Goal: Task Accomplishment & Management: Complete application form

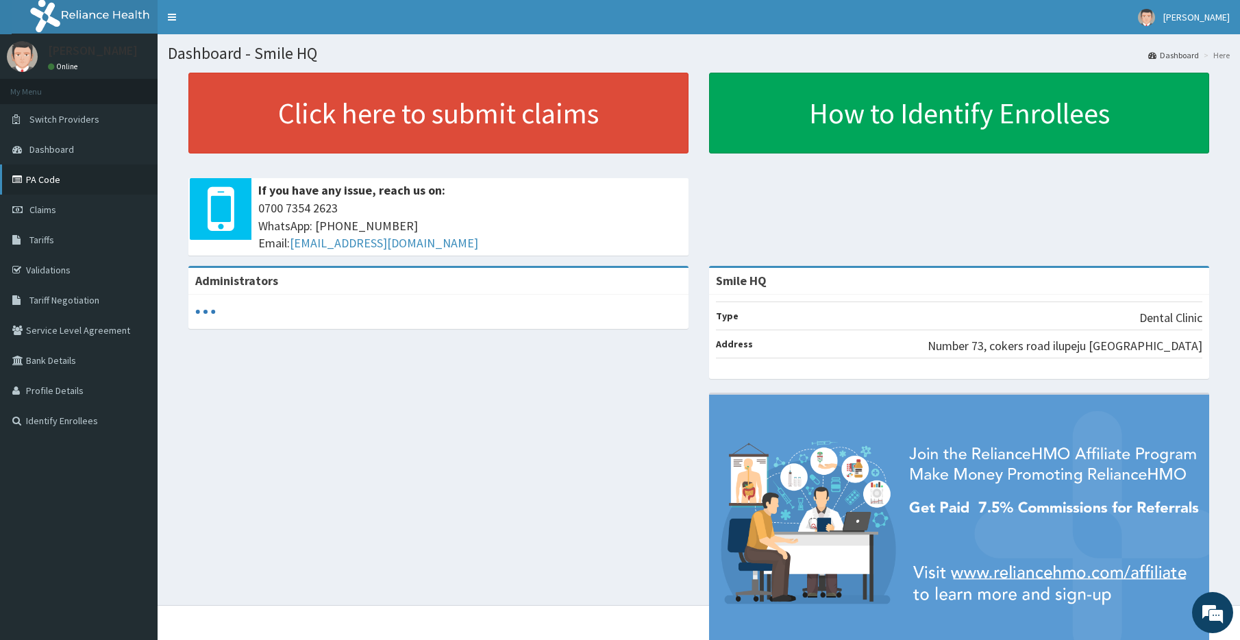
click at [103, 175] on link "PA Code" at bounding box center [79, 179] width 158 height 30
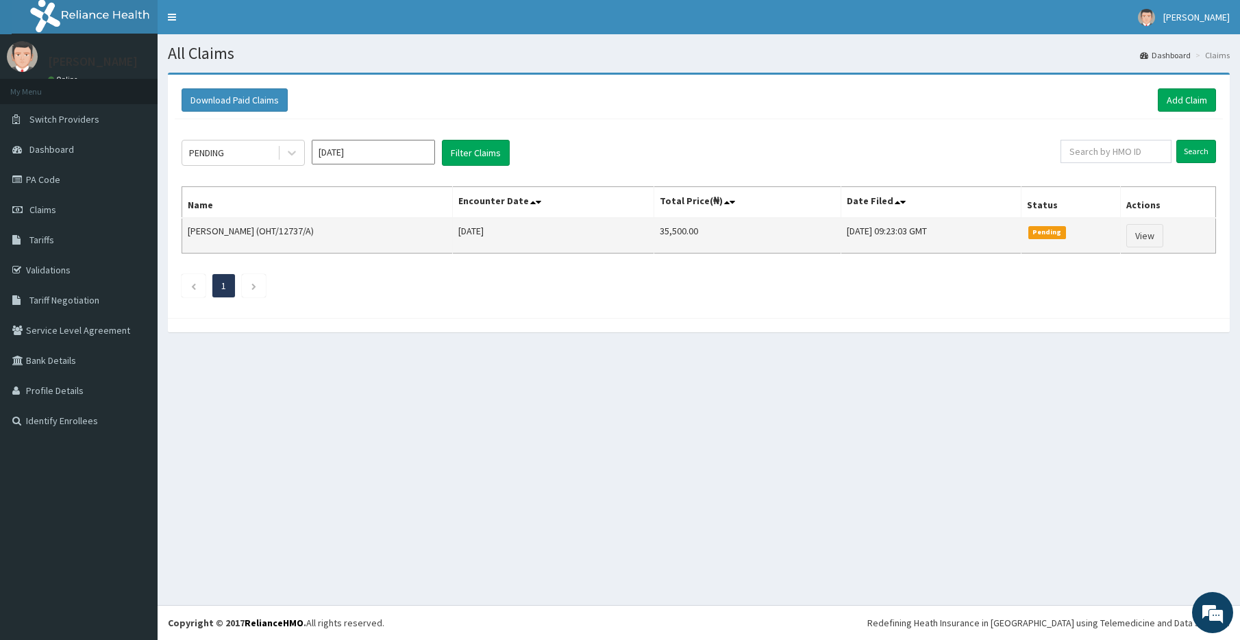
click at [260, 239] on td "[PERSON_NAME] (OHT/12737/A)" at bounding box center [317, 236] width 271 height 36
click at [66, 182] on link "PA Code" at bounding box center [79, 179] width 158 height 30
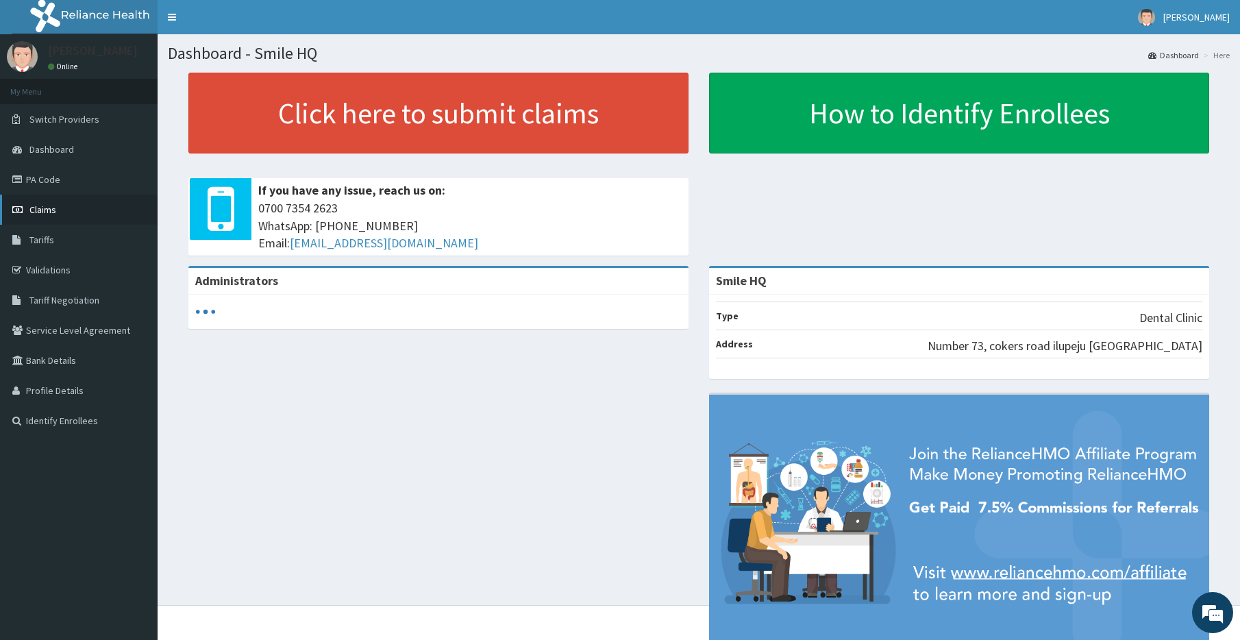
click at [43, 217] on link "Claims" at bounding box center [79, 210] width 158 height 30
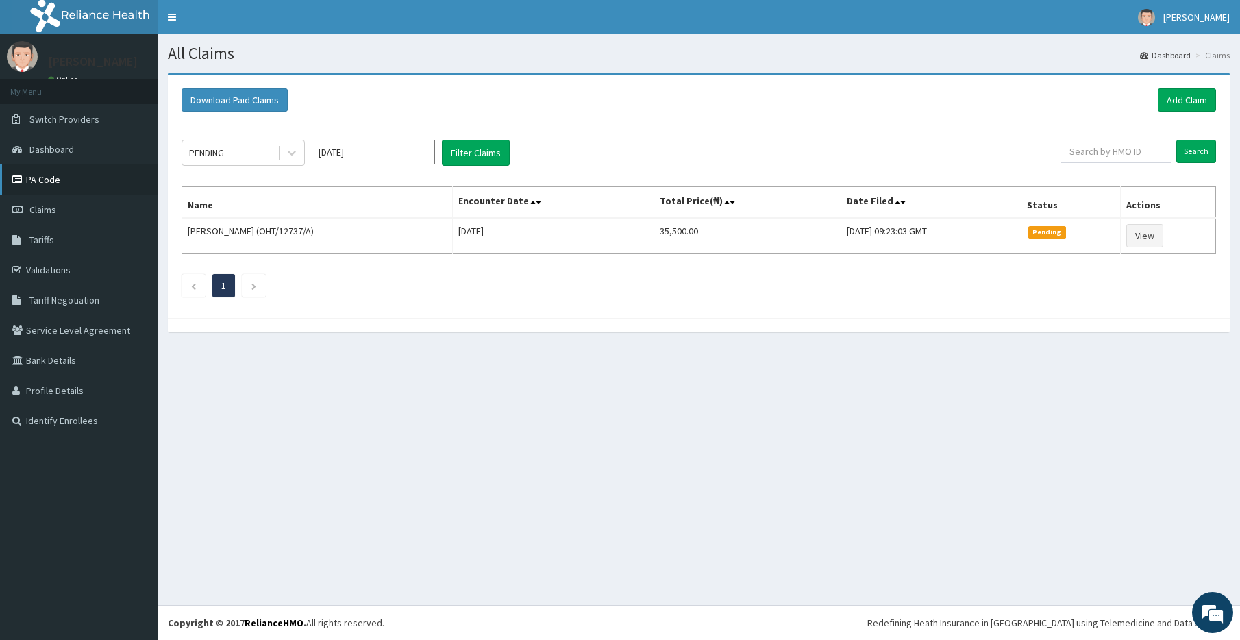
click at [84, 177] on link "PA Code" at bounding box center [79, 179] width 158 height 30
click at [1182, 101] on link "Add Claim" at bounding box center [1187, 99] width 58 height 23
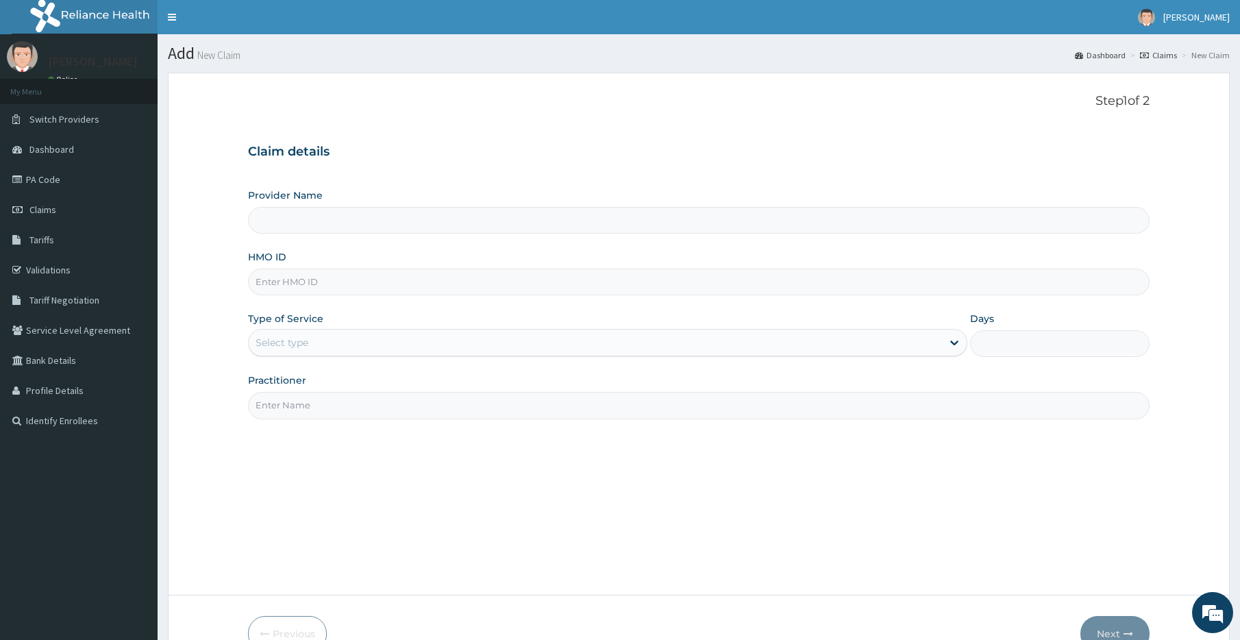
type input "Smile HQ"
click at [299, 274] on input "HMO ID" at bounding box center [699, 282] width 902 height 27
type input "OHT/12872/A"
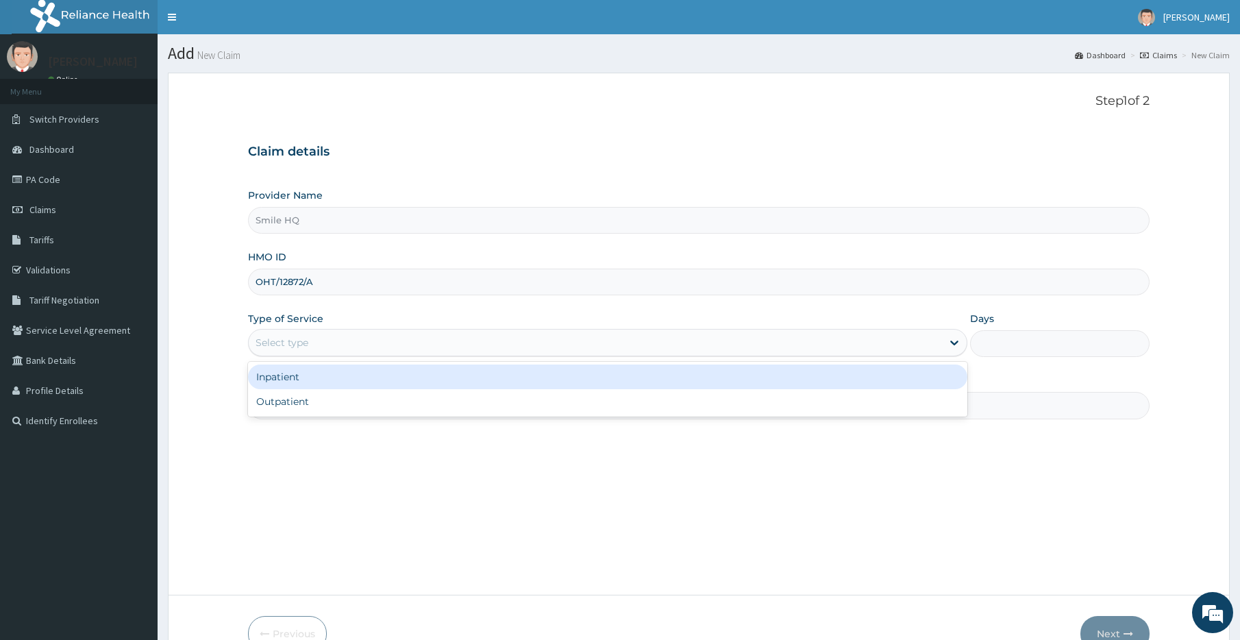
click at [862, 336] on div "Select type" at bounding box center [595, 343] width 693 height 22
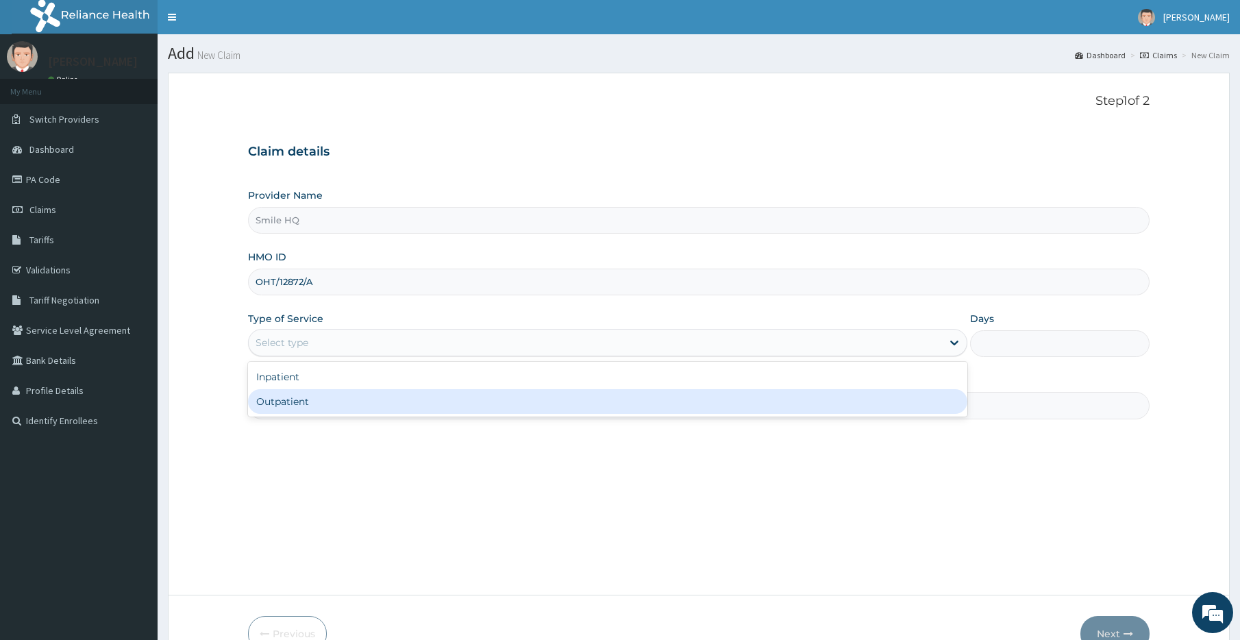
click at [743, 404] on div "Outpatient" at bounding box center [607, 401] width 719 height 25
type input "1"
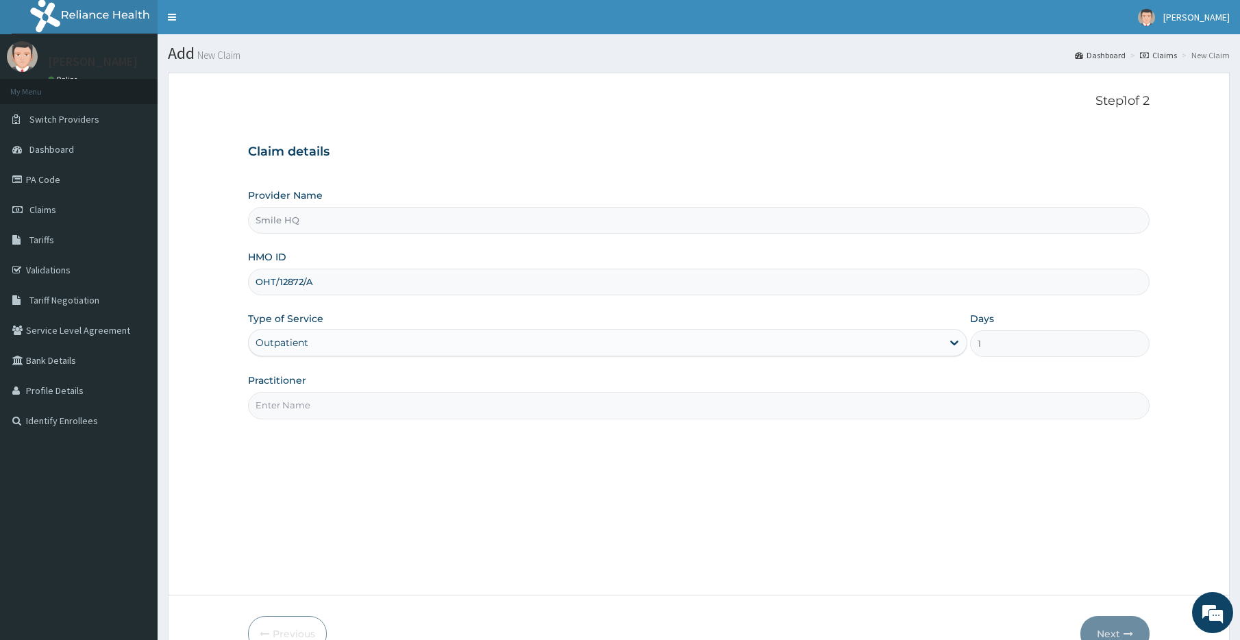
click at [634, 401] on input "Practitioner" at bounding box center [699, 405] width 902 height 27
click at [292, 429] on div "Step 1 of 2 Claim details Provider Name Smile HQ HMO ID OHT/12872/A Type of Ser…" at bounding box center [699, 334] width 902 height 480
click at [295, 406] on input "Dr [PERSON_NAME]" at bounding box center [699, 405] width 902 height 27
click at [338, 398] on input "Dr [PERSON_NAME]" at bounding box center [699, 405] width 902 height 27
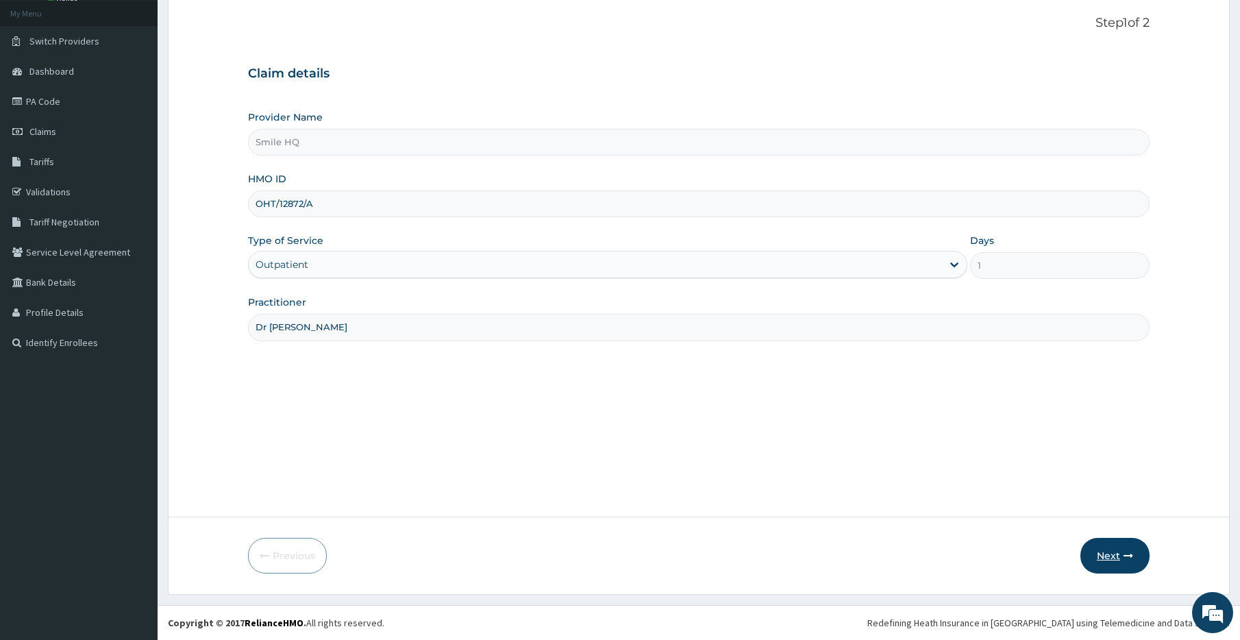
type input "Dr [PERSON_NAME]"
click at [1126, 558] on icon "button" at bounding box center [1129, 556] width 10 height 10
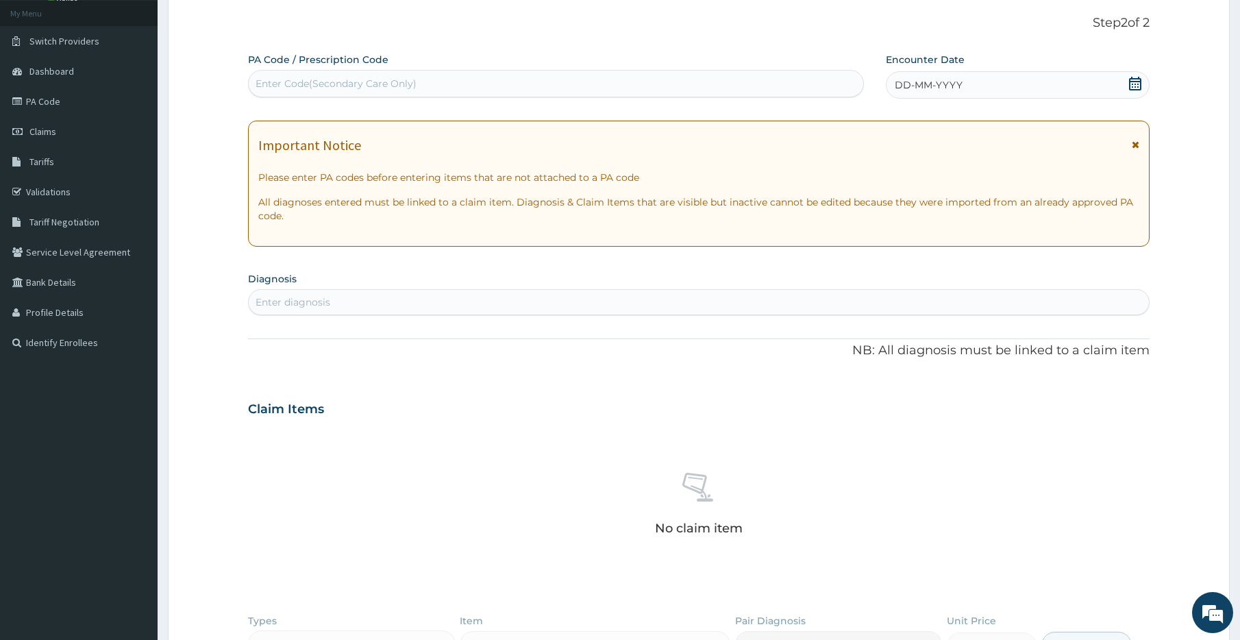
click at [290, 82] on div "Enter Code(Secondary Care Only)" at bounding box center [336, 84] width 161 height 14
paste input "PA/12EEB1"
type input "PA/12EEB1"
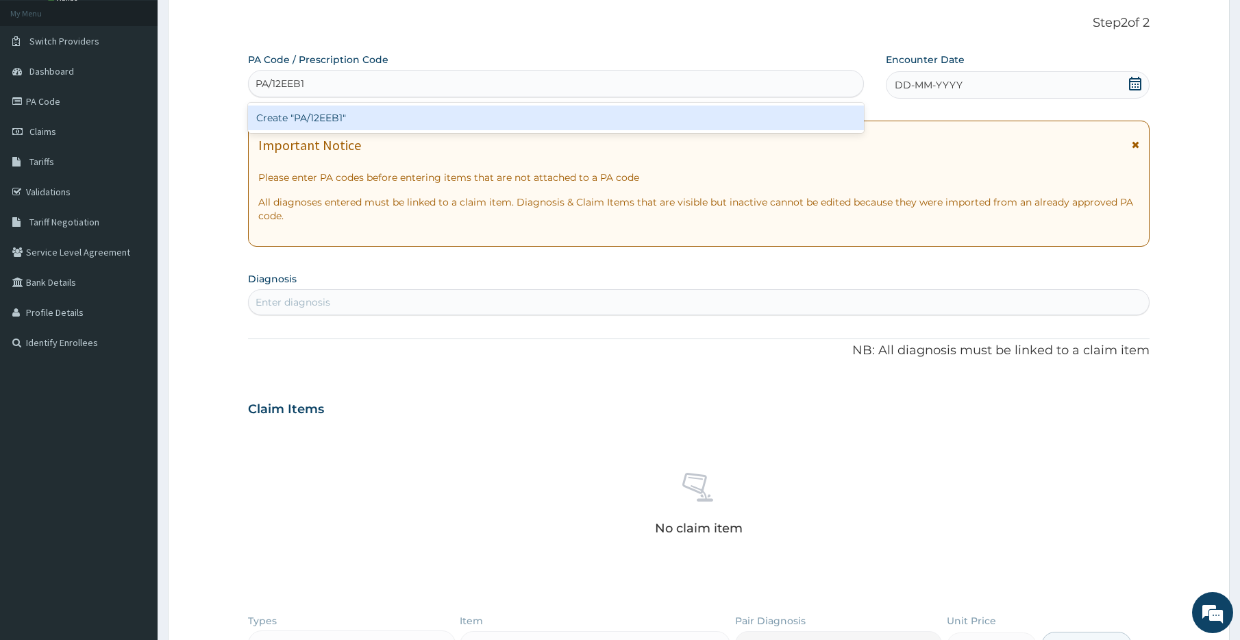
click at [275, 112] on div "Create "PA/12EEB1"" at bounding box center [556, 118] width 616 height 25
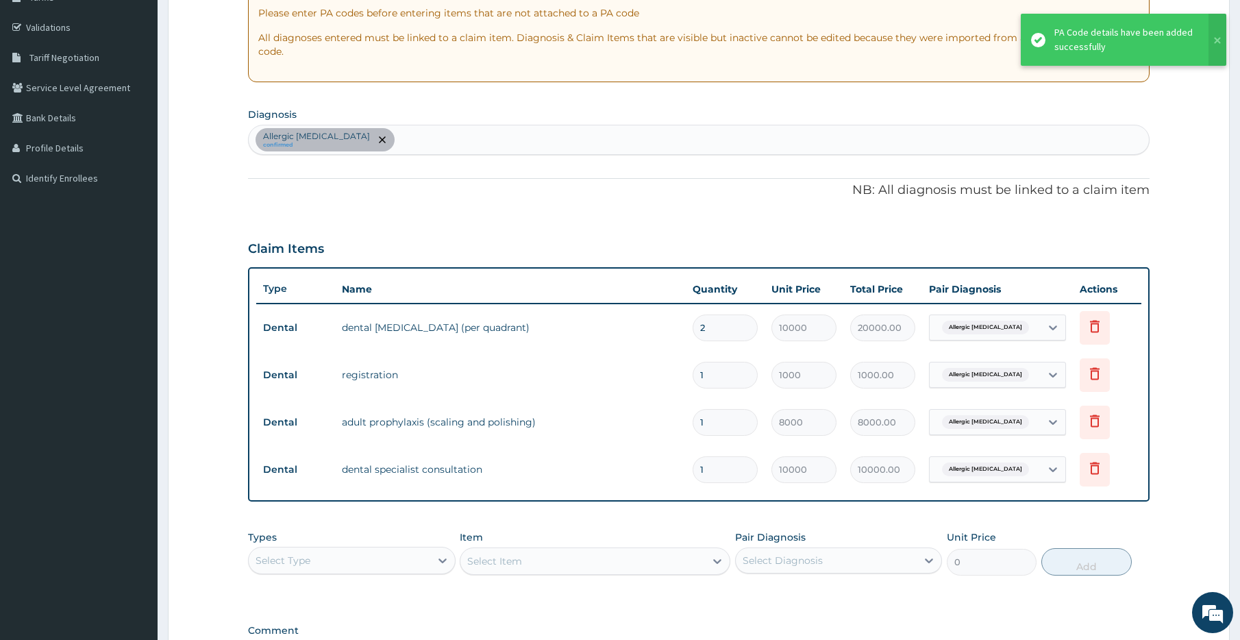
scroll to position [243, 0]
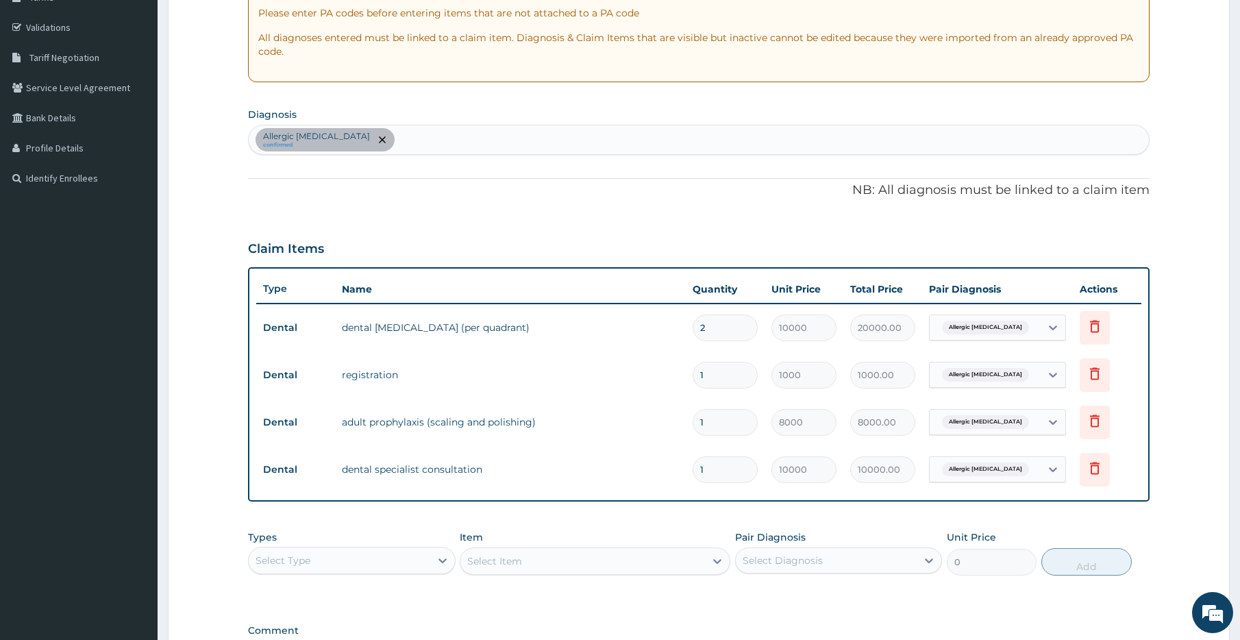
click at [715, 327] on input "2" at bounding box center [725, 327] width 65 height 27
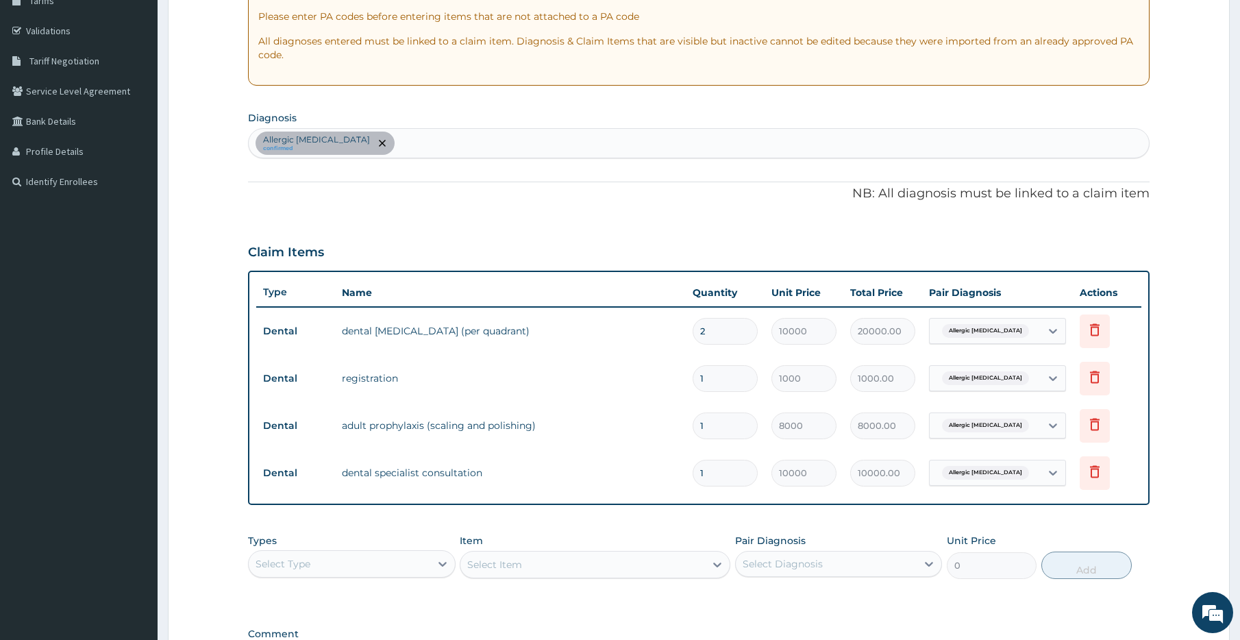
type input "0.00"
type input "1"
type input "10000.00"
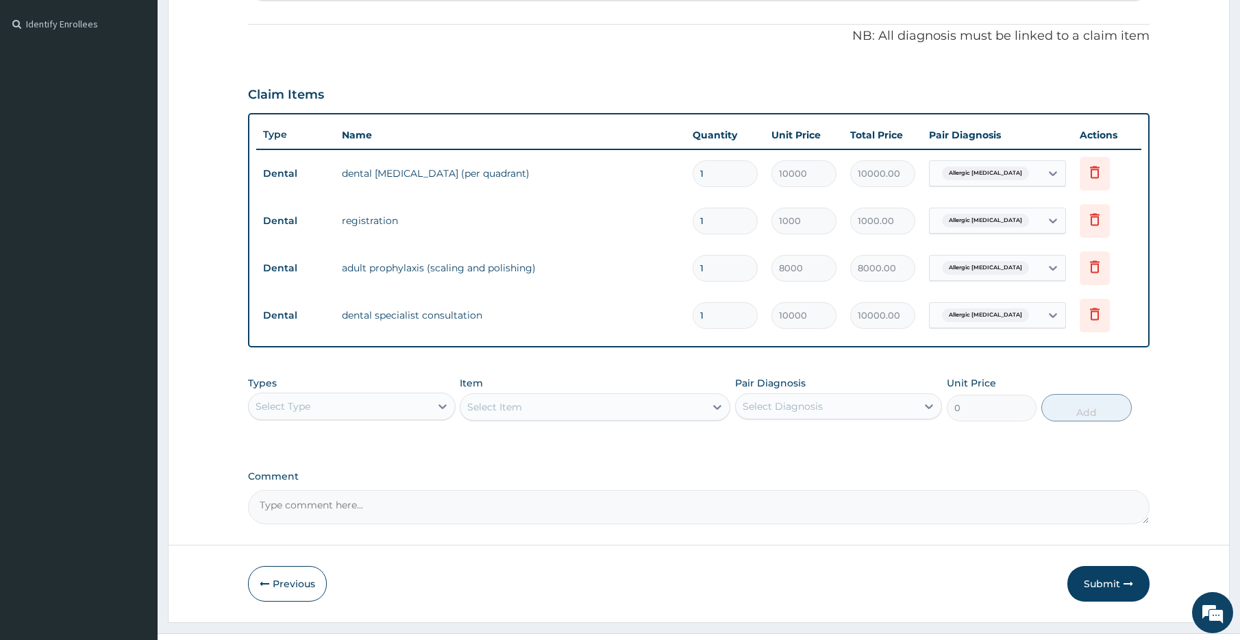
scroll to position [425, 0]
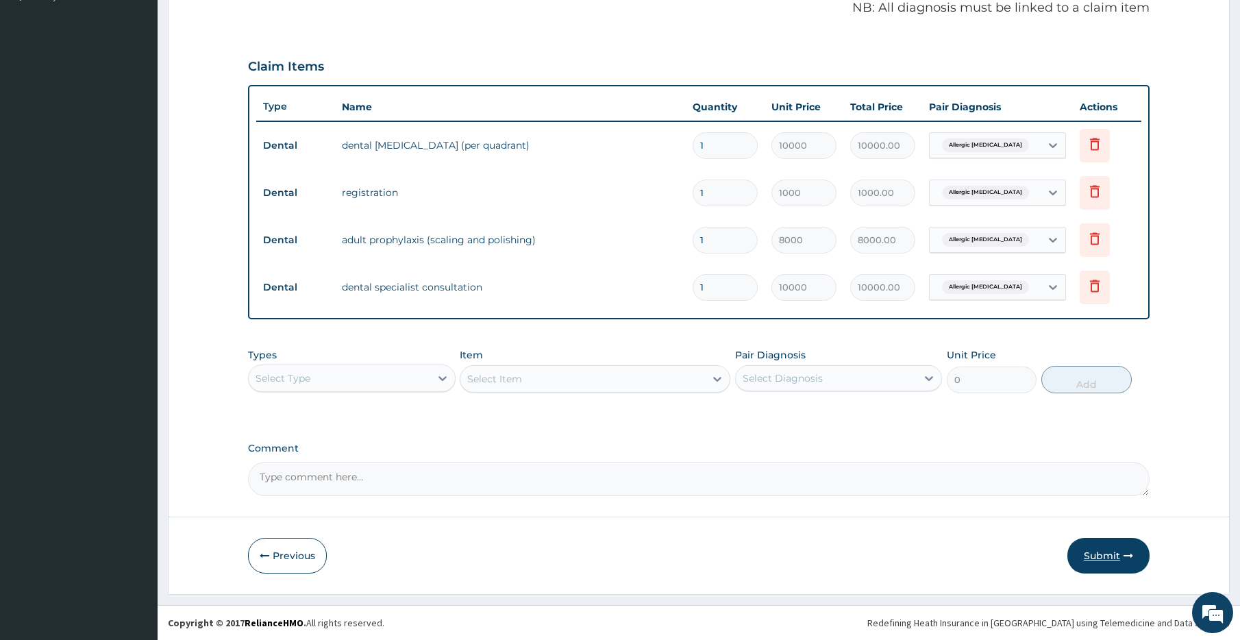
type input "1"
click at [1106, 538] on button "Submit" at bounding box center [1108, 556] width 82 height 36
